Goal: Transaction & Acquisition: Purchase product/service

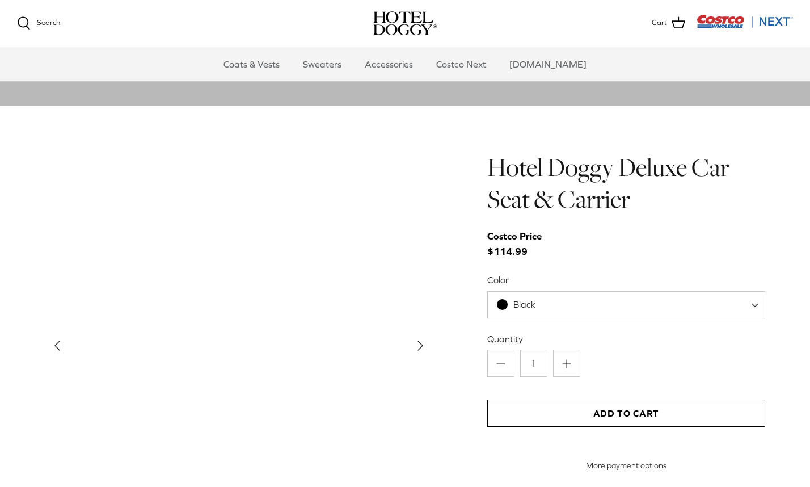
scroll to position [1053, 0]
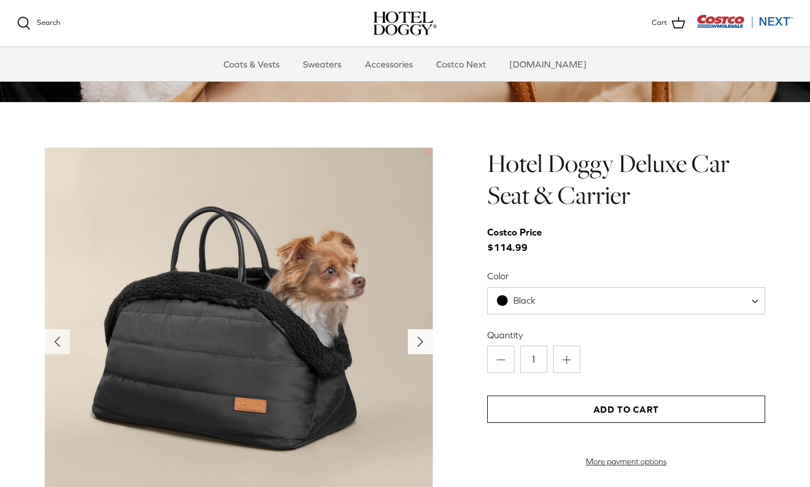
click at [424, 340] on icon "Right" at bounding box center [420, 341] width 18 height 18
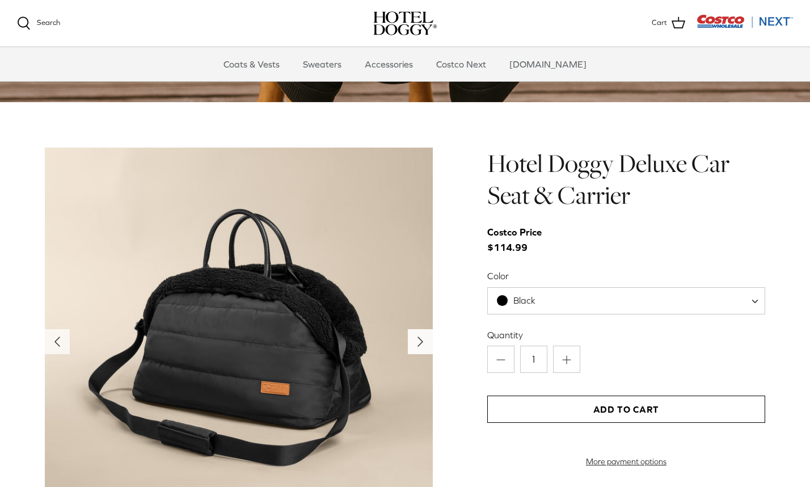
click at [420, 340] on polyline "Next" at bounding box center [420, 341] width 5 height 9
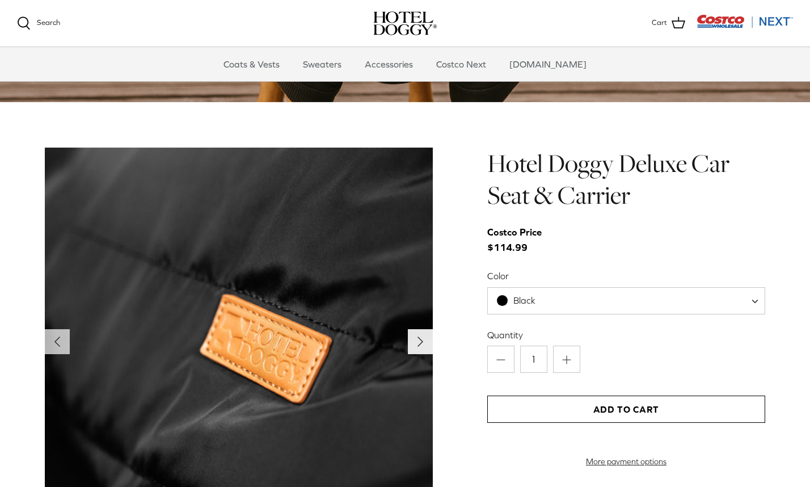
click at [420, 340] on polyline "Next" at bounding box center [420, 341] width 5 height 9
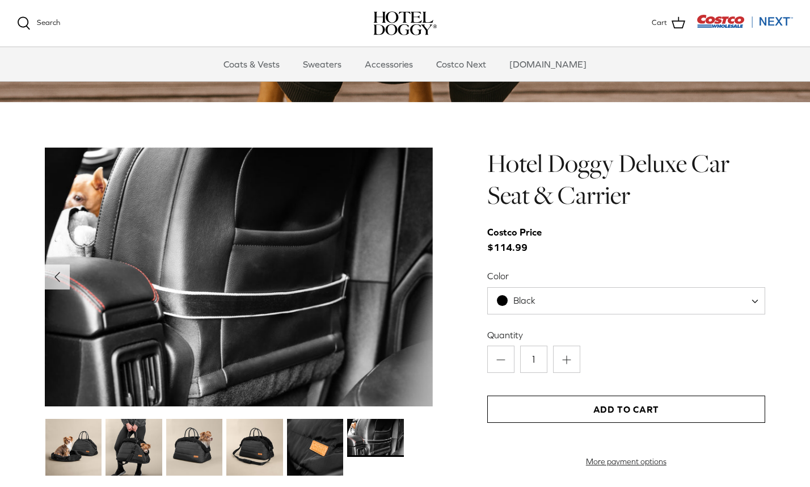
click at [420, 340] on img at bounding box center [239, 276] width 388 height 259
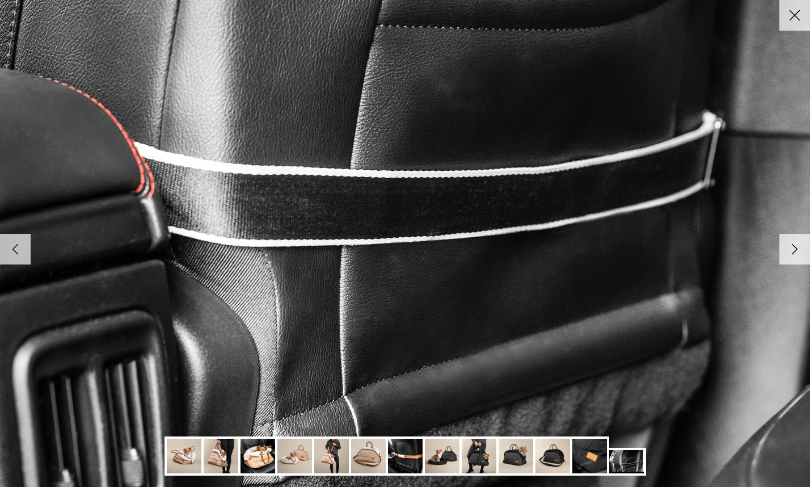
click at [430, 449] on img at bounding box center [442, 455] width 35 height 35
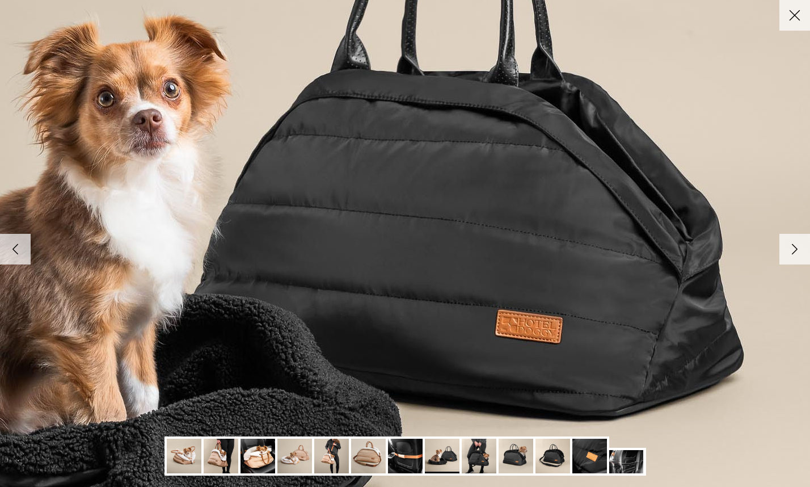
click at [792, 247] on polyline at bounding box center [794, 249] width 5 height 10
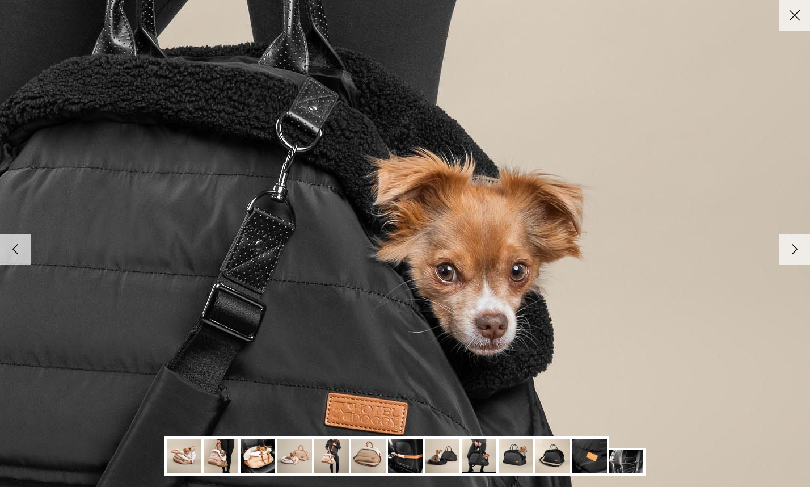
click at [789, 246] on icon "Right" at bounding box center [794, 248] width 19 height 19
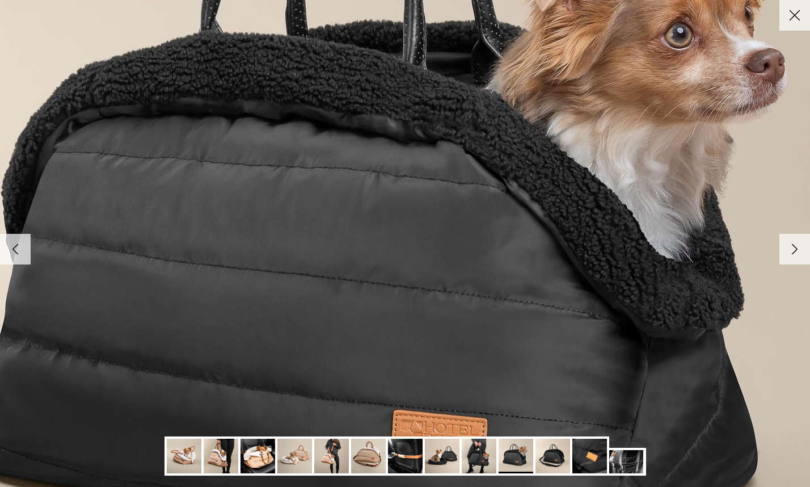
click at [789, 246] on icon "Right" at bounding box center [794, 248] width 19 height 19
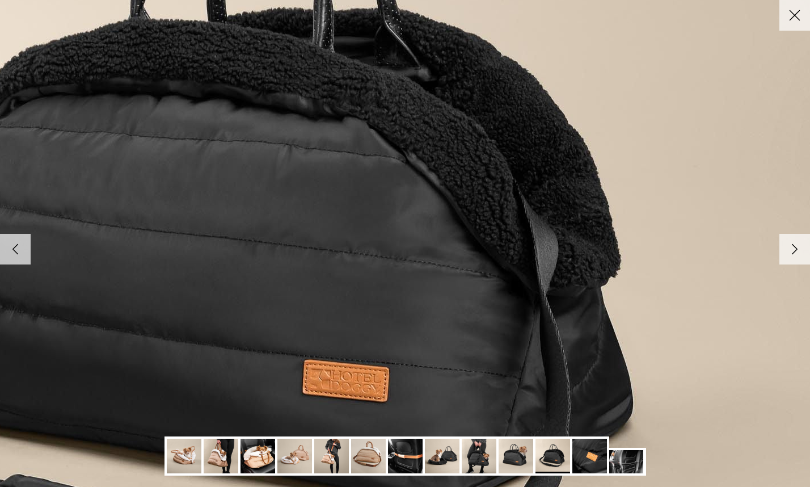
click at [791, 245] on icon "Right" at bounding box center [794, 248] width 19 height 19
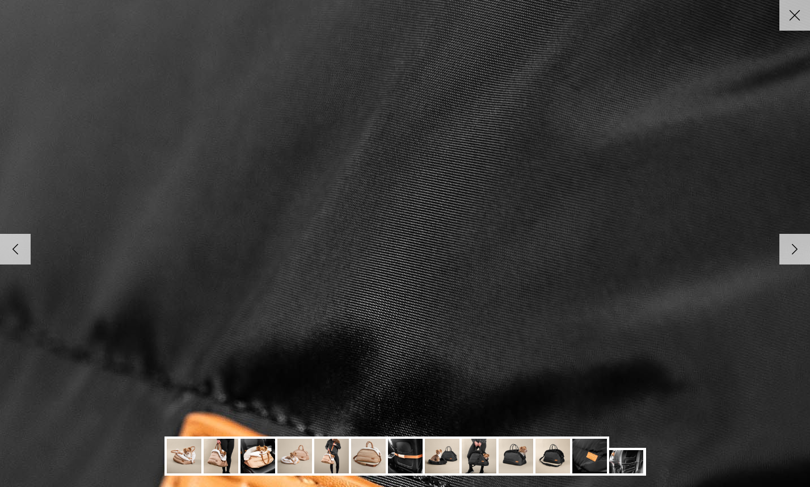
click at [795, 19] on icon "Close" at bounding box center [794, 15] width 19 height 19
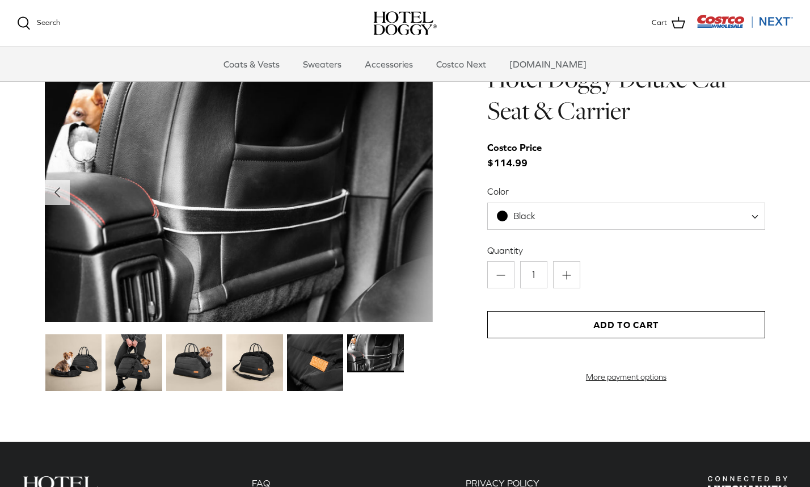
scroll to position [1204, 0]
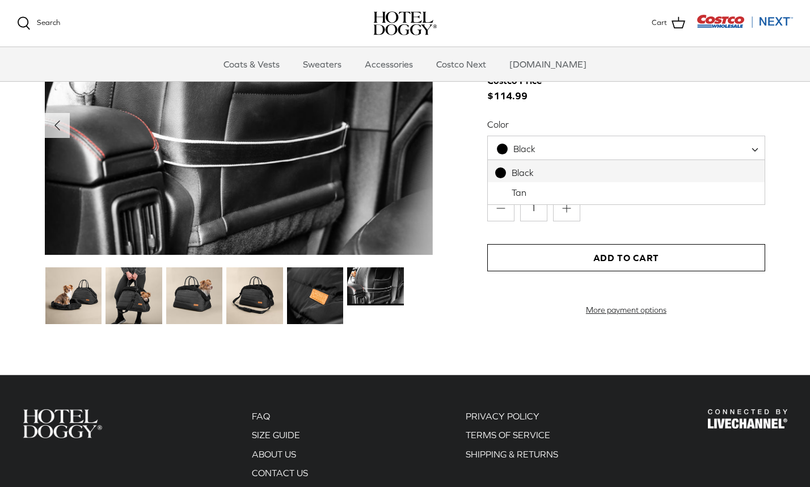
click at [692, 149] on span "Black" at bounding box center [626, 149] width 278 height 27
click at [664, 232] on div "Quantity Minus 1 Plus Add to Cart More payment options This item is a recurring…" at bounding box center [626, 246] width 278 height 138
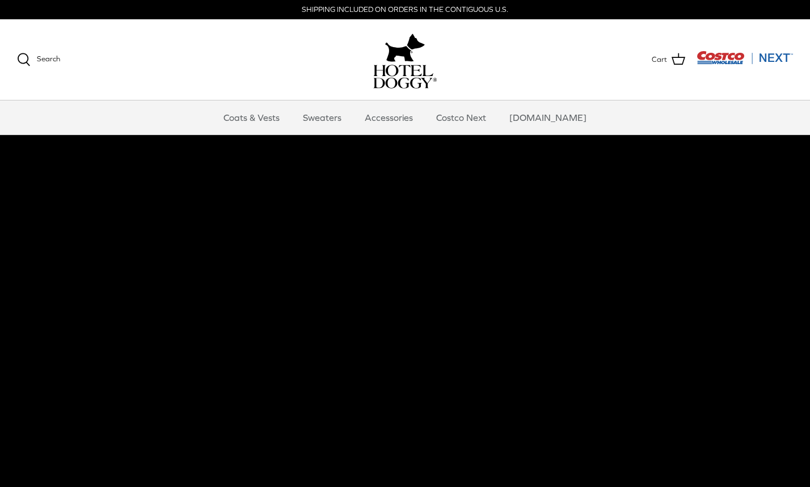
scroll to position [0, 0]
click at [408, 119] on link "Accessories" at bounding box center [388, 117] width 69 height 34
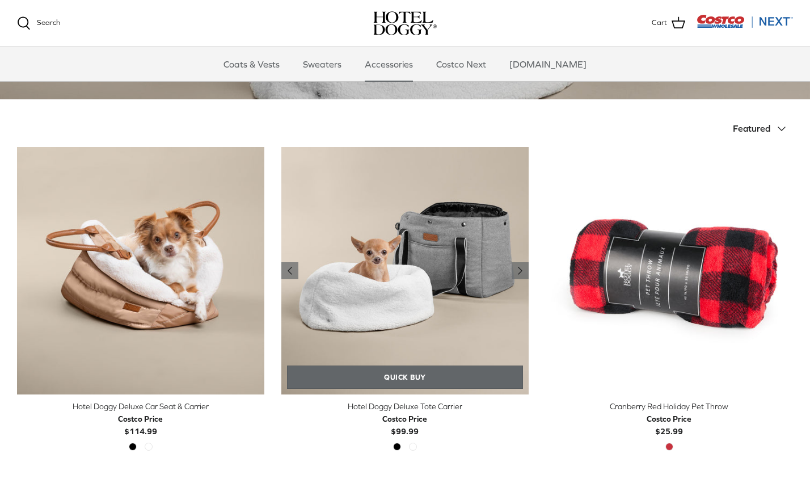
scroll to position [220, 0]
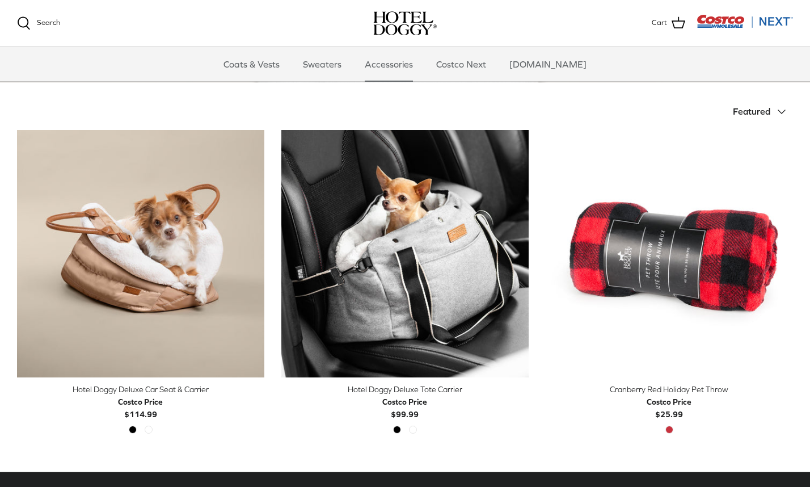
click at [516, 410] on div "Costco Price $99.99" at bounding box center [404, 408] width 247 height 26
click at [721, 23] on img "Costco Next" at bounding box center [745, 21] width 96 height 14
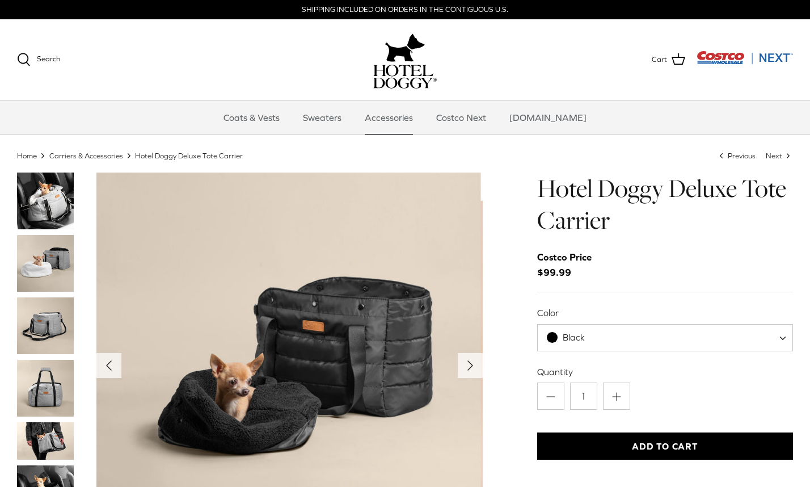
click at [516, 410] on div "Left Right" at bounding box center [405, 451] width 810 height 559
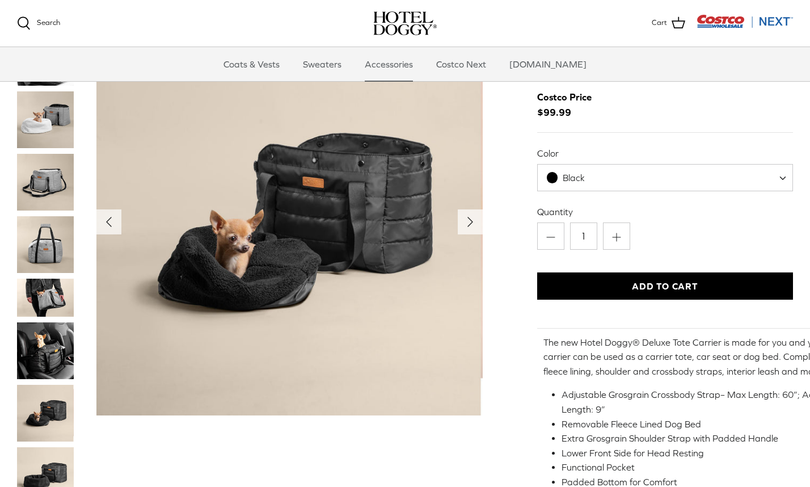
scroll to position [45, 0]
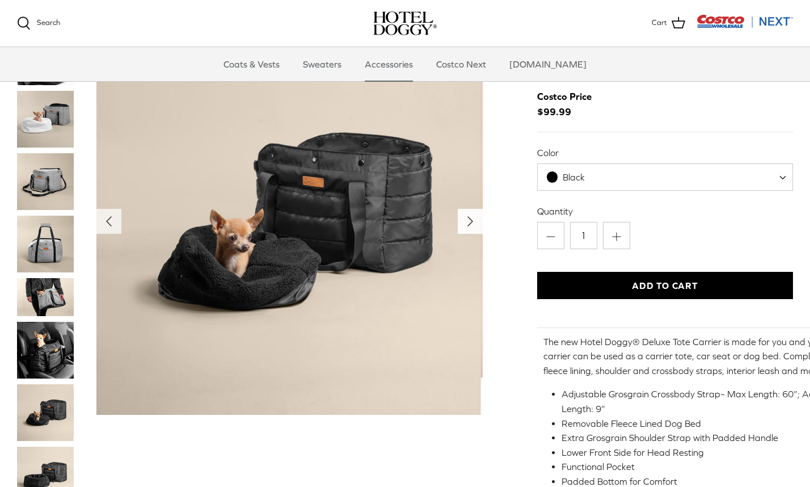
click at [475, 215] on icon "Right" at bounding box center [470, 222] width 18 height 18
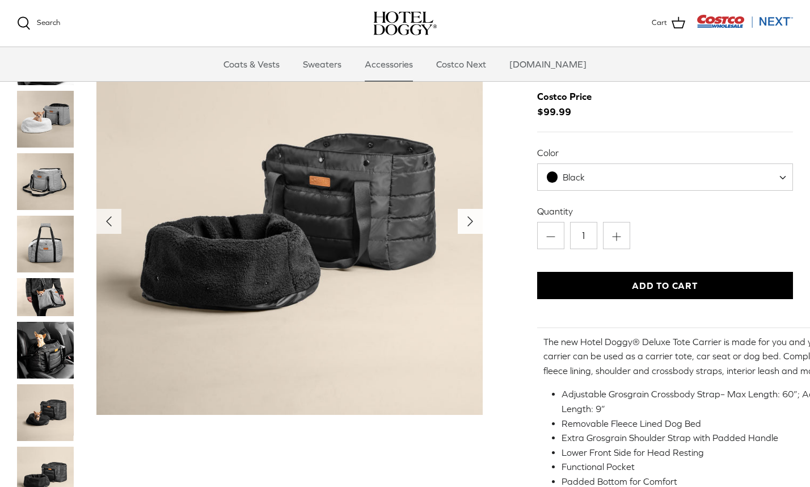
click at [475, 215] on icon "Right" at bounding box center [470, 222] width 18 height 18
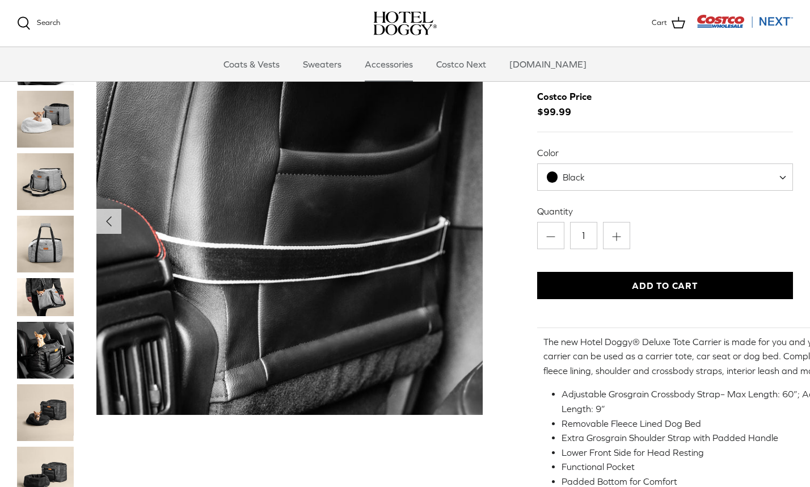
click at [475, 215] on img "Show Gallery" at bounding box center [289, 221] width 386 height 386
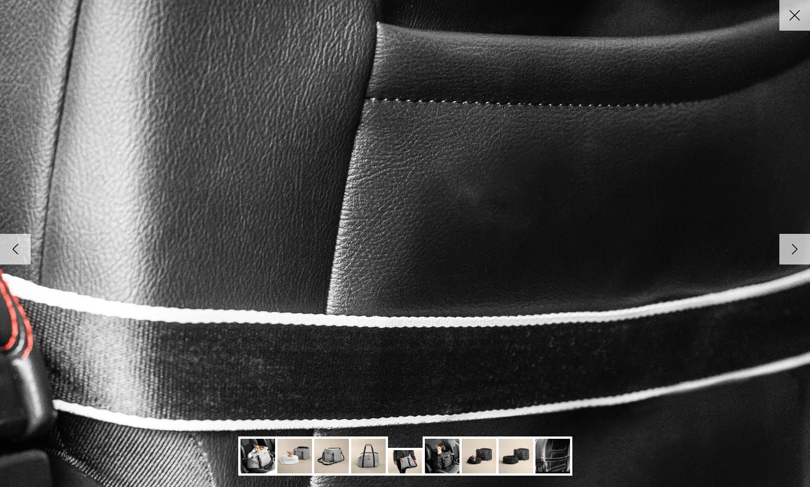
click at [475, 215] on img at bounding box center [405, 244] width 1162 height 1162
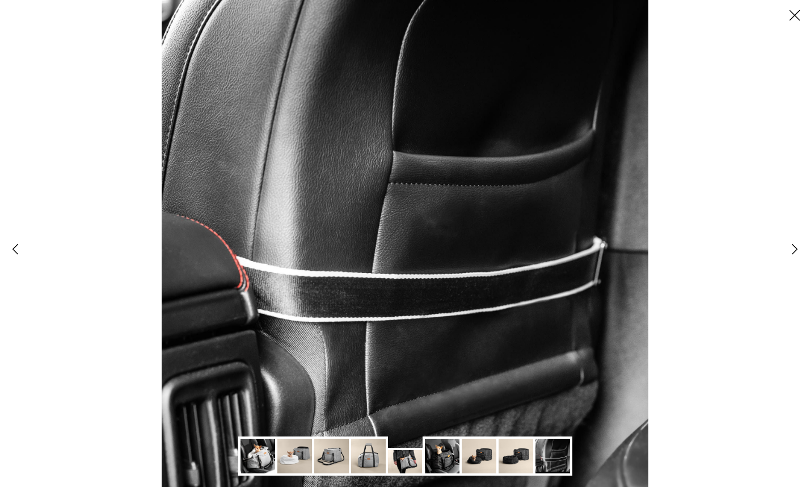
click at [475, 215] on img at bounding box center [405, 243] width 487 height 487
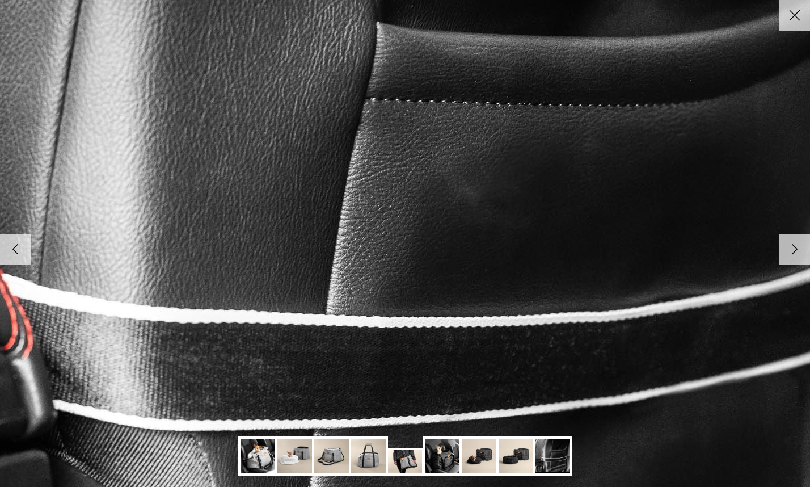
click at [475, 215] on img at bounding box center [405, 244] width 1162 height 1162
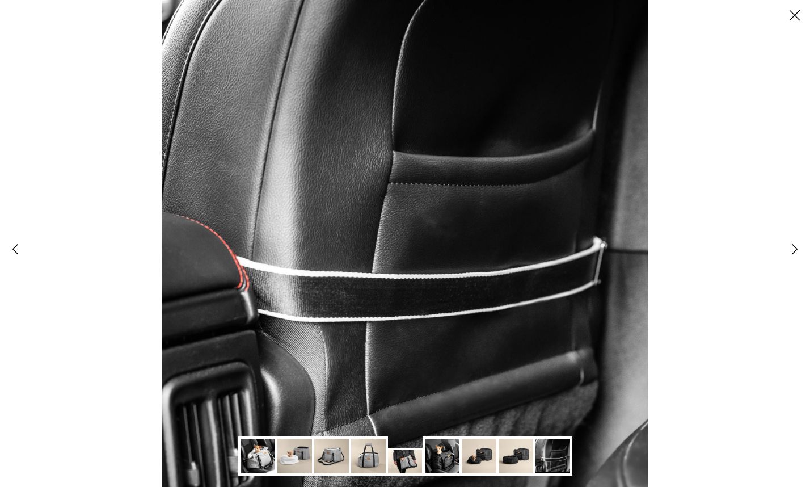
click at [475, 215] on img at bounding box center [405, 243] width 487 height 487
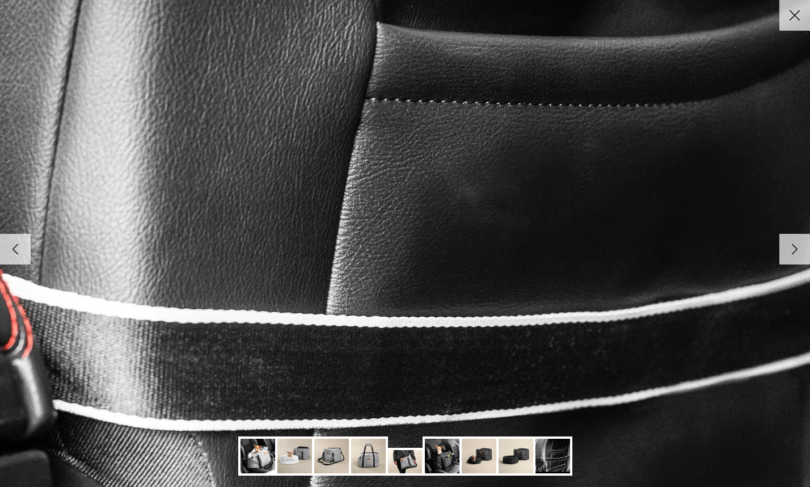
click at [475, 215] on img at bounding box center [405, 244] width 1162 height 1162
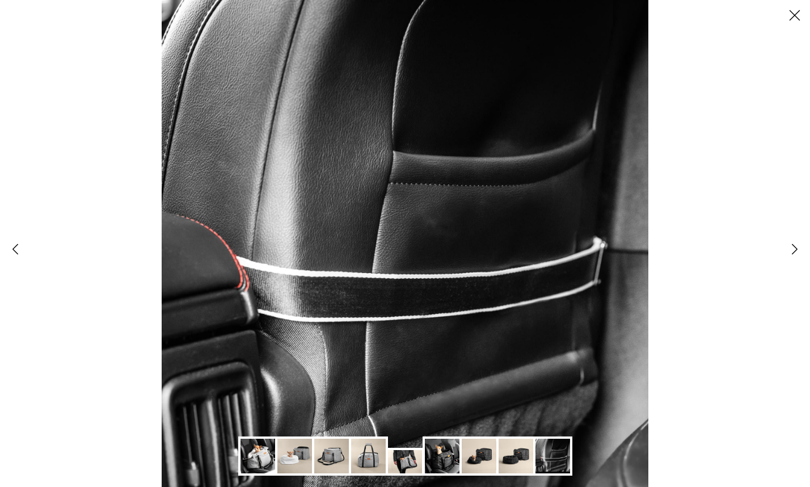
click at [792, 252] on polyline at bounding box center [794, 249] width 5 height 10
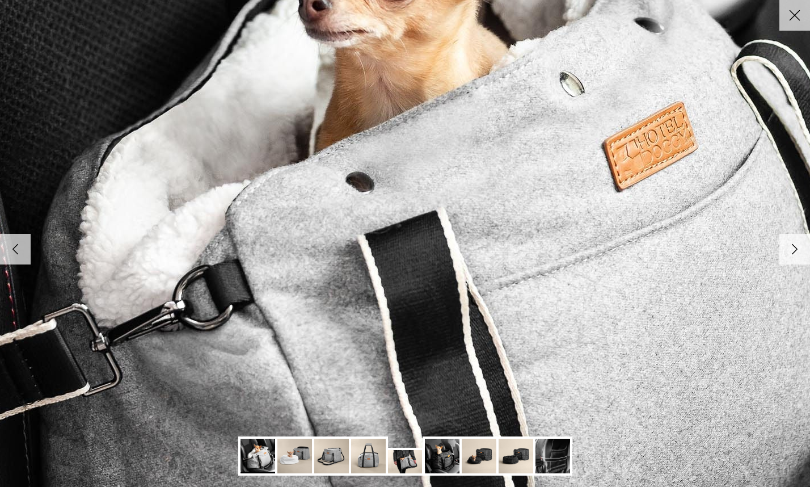
click at [793, 252] on polyline at bounding box center [794, 249] width 5 height 10
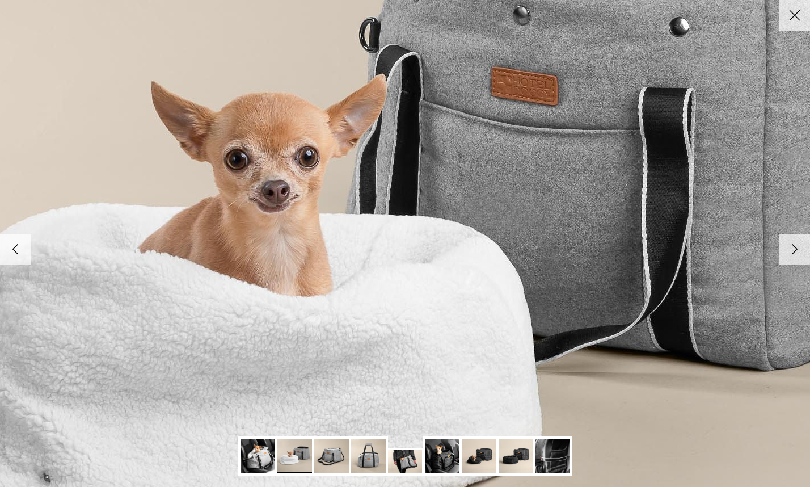
click at [793, 252] on polyline at bounding box center [794, 249] width 5 height 10
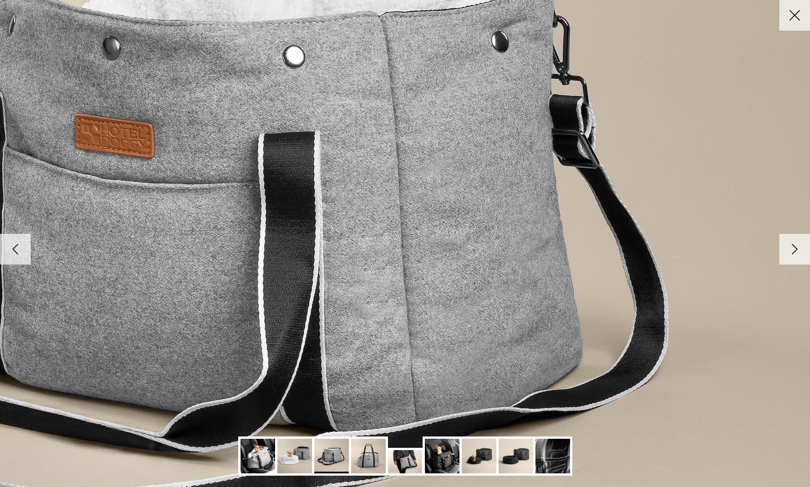
click at [792, 248] on polyline at bounding box center [794, 249] width 5 height 10
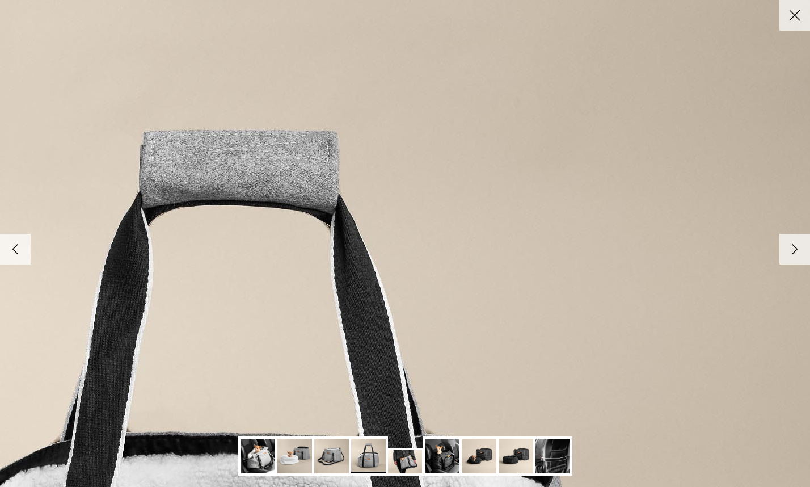
click at [796, 19] on icon "Close" at bounding box center [794, 15] width 19 height 19
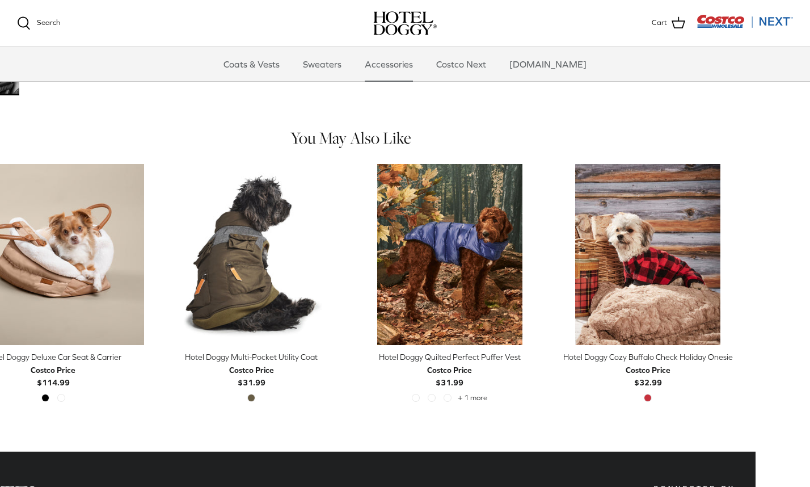
scroll to position [518, 54]
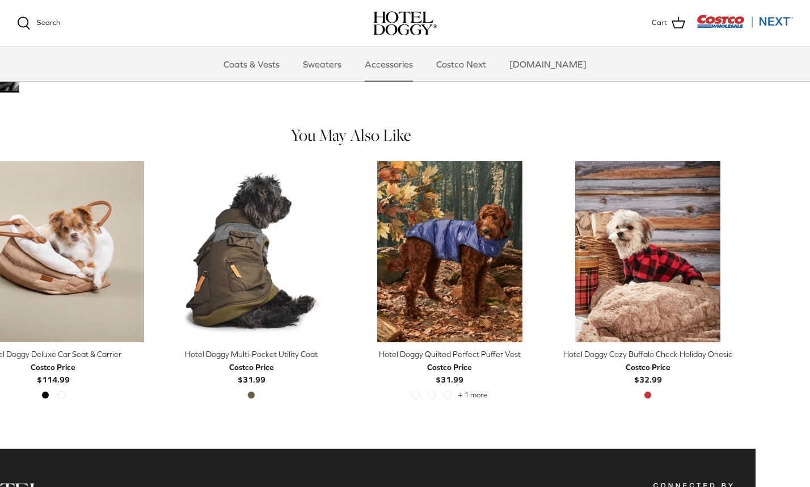
click at [617, 391] on div "Cranberry Red" at bounding box center [648, 397] width 189 height 12
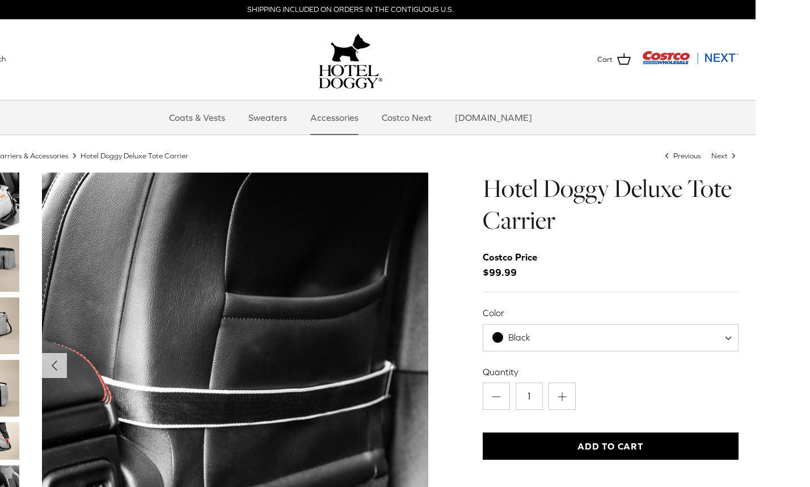
scroll to position [0, 0]
